Goal: Obtain resource: Download file/media

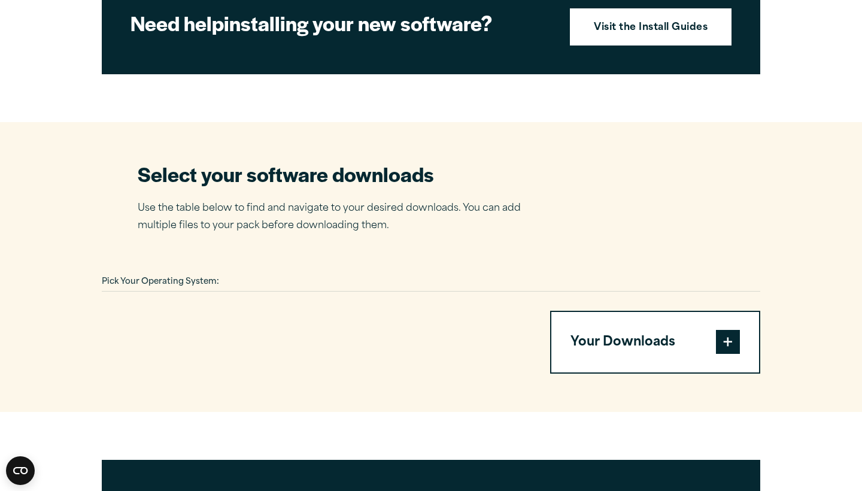
scroll to position [612, 0]
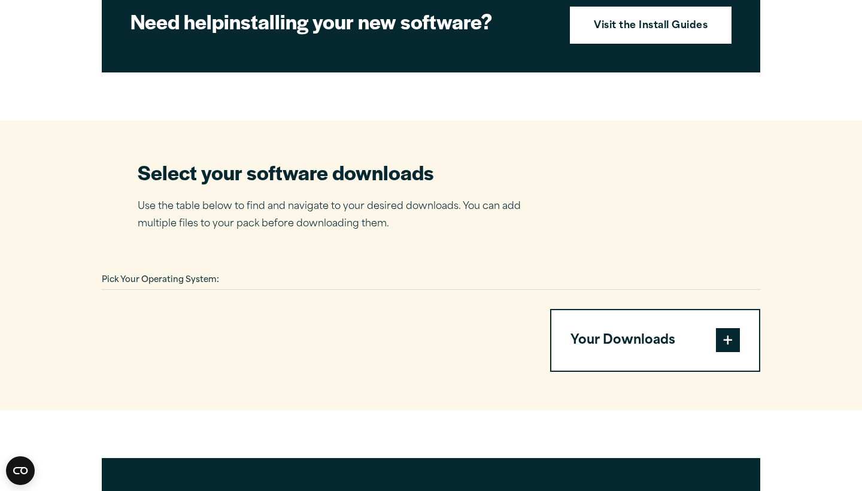
click at [598, 364] on button "Your Downloads" at bounding box center [655, 340] width 208 height 61
click at [726, 352] on span at bounding box center [728, 340] width 24 height 24
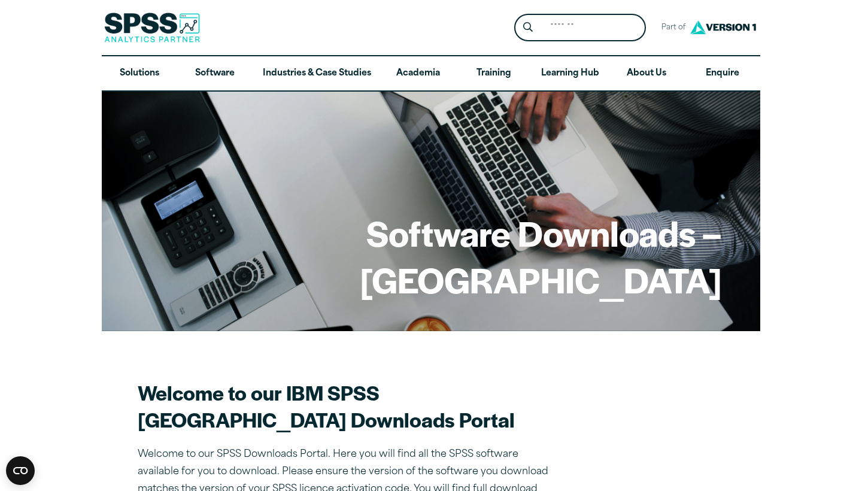
scroll to position [0, 0]
click at [224, 72] on link "Software" at bounding box center [214, 73] width 75 height 35
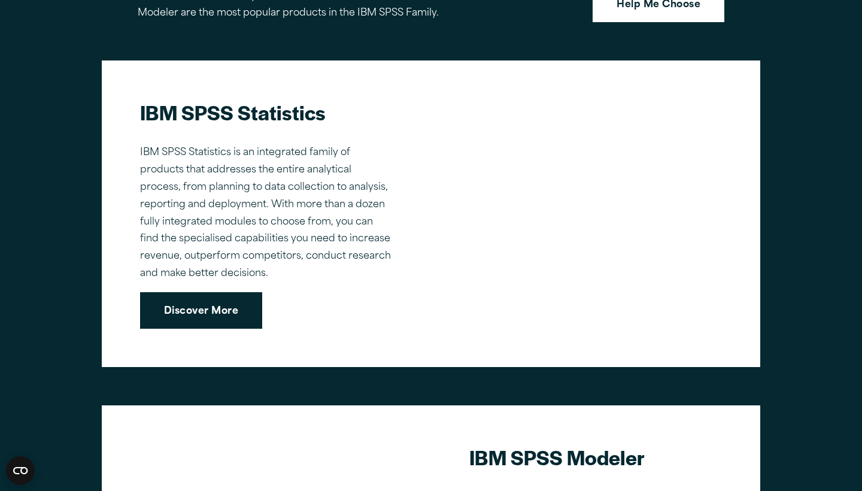
scroll to position [847, 0]
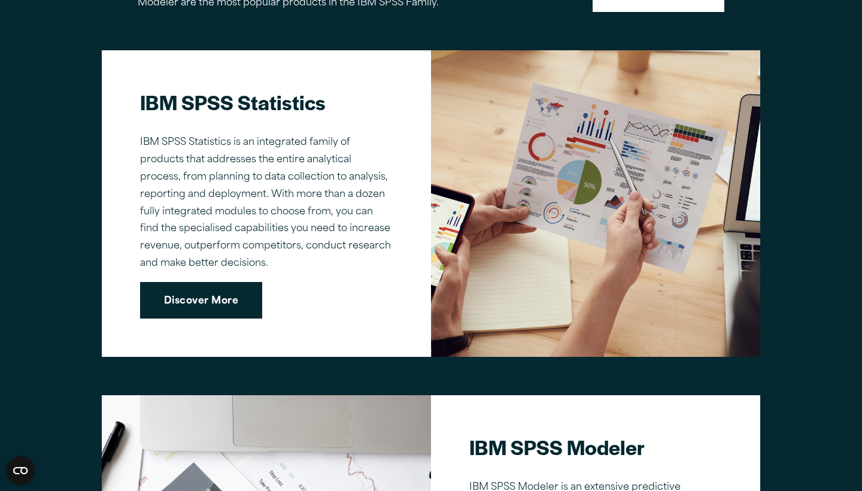
click at [185, 289] on link "Discover More" at bounding box center [201, 300] width 122 height 37
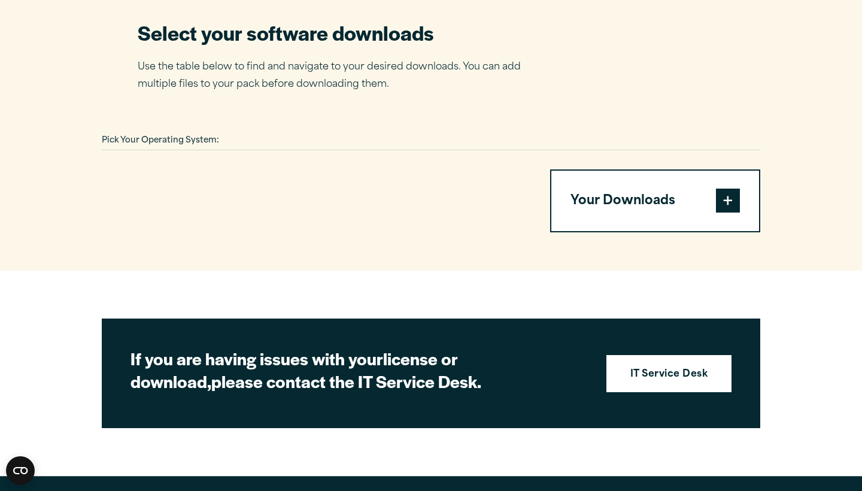
scroll to position [761, 0]
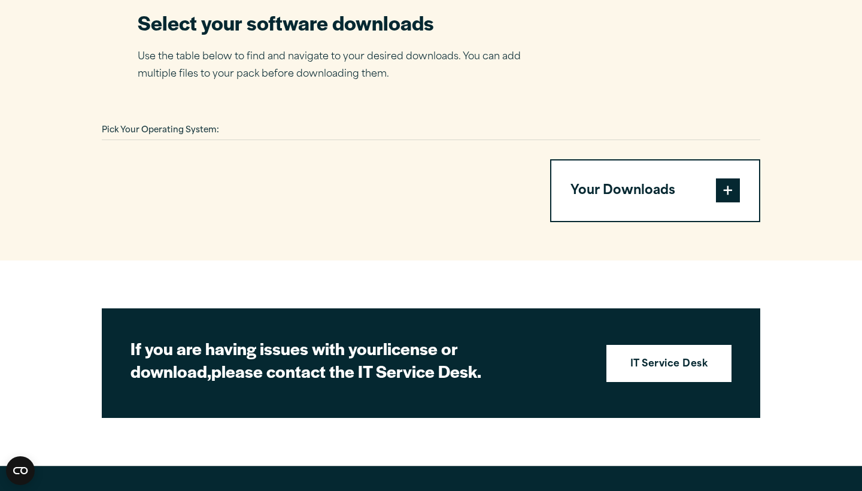
click at [212, 134] on span "Pick Your Operating System:" at bounding box center [160, 130] width 117 height 8
click at [280, 223] on div at bounding box center [311, 190] width 419 height 63
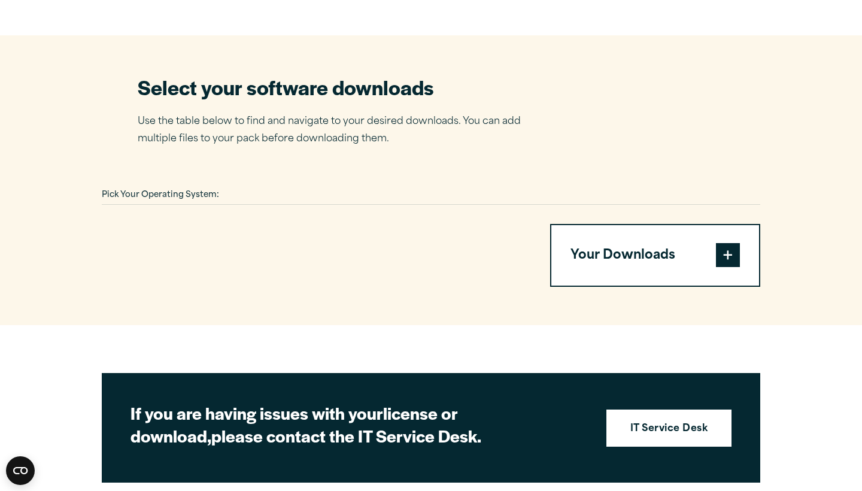
scroll to position [696, 0]
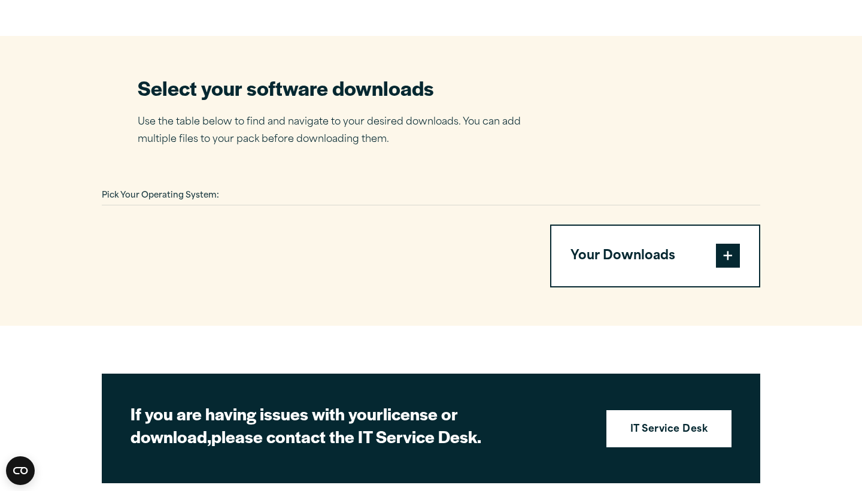
click at [200, 199] on span "Pick Your Operating System:" at bounding box center [160, 195] width 117 height 8
click at [210, 267] on div at bounding box center [311, 255] width 419 height 63
click at [730, 267] on span at bounding box center [728, 256] width 24 height 24
